Goal: Information Seeking & Learning: Learn about a topic

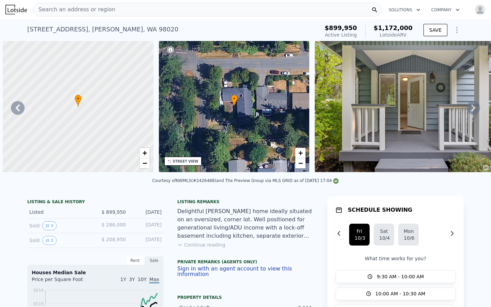
scroll to position [0, 159]
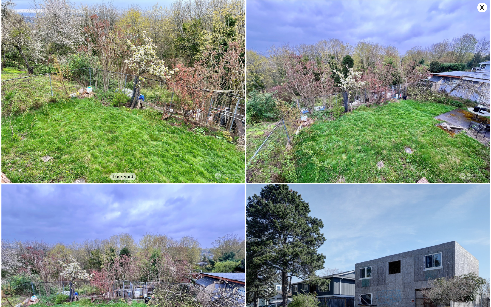
scroll to position [292, 0]
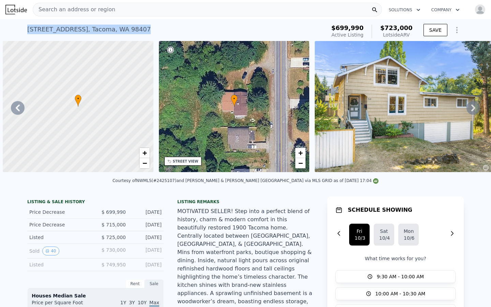
scroll to position [0, 312]
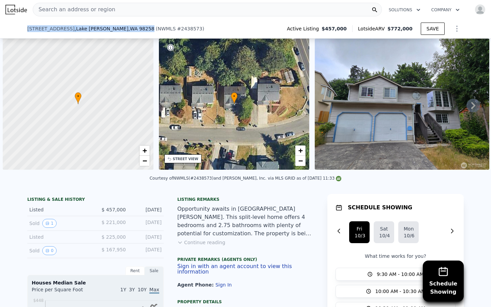
scroll to position [32, 0]
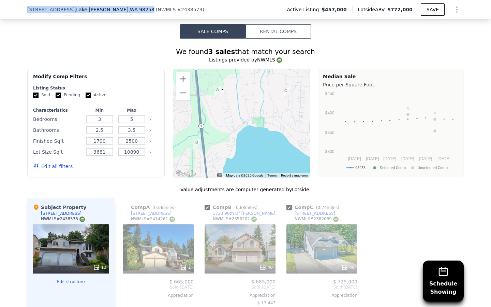
type input "4"
type input "1.75"
type input "2.5"
type input "1580"
type input "2180"
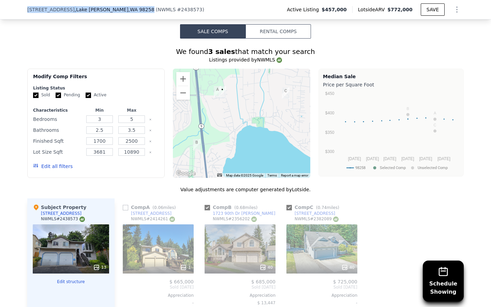
type input "11326"
checkbox input "true"
type input "$ 779,000"
type input "5"
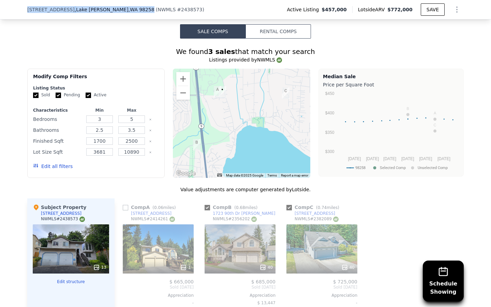
type input "$ 0"
type input "$ 235,909"
